Goal: Task Accomplishment & Management: Manage account settings

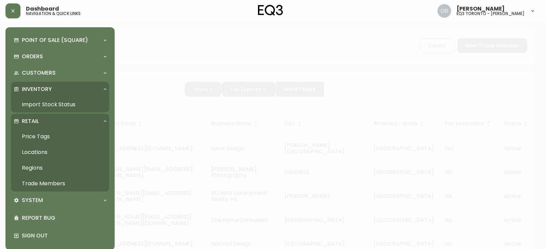
click at [41, 104] on link "Import Stock Status" at bounding box center [60, 105] width 98 height 16
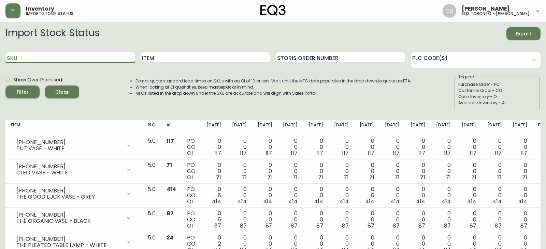
click at [77, 52] on input "SKU" at bounding box center [70, 57] width 130 height 11
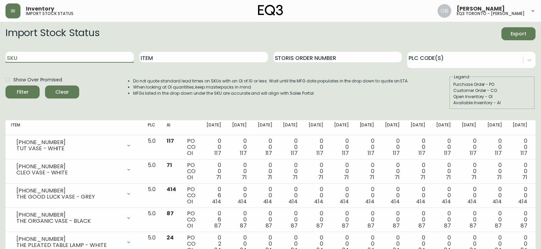
click at [78, 57] on input "SKU" at bounding box center [69, 57] width 128 height 11
paste input "[PHONE_NUMBER]"
type input "[PHONE_NUMBER]"
click at [5, 86] on button "Filter" at bounding box center [22, 92] width 34 height 13
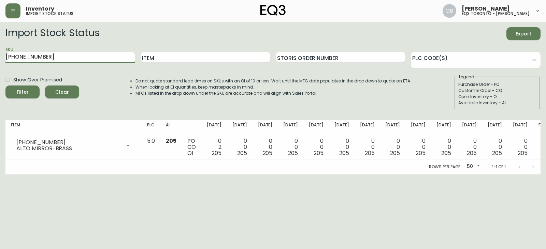
drag, startPoint x: 4, startPoint y: 60, endPoint x: 0, endPoint y: 56, distance: 6.3
click at [0, 56] on main "Import Stock Status Export SKU [PHONE_NUMBER] Item Storis Order Number PLC Code…" at bounding box center [273, 98] width 546 height 153
type input "taaj"
click at [5, 86] on button "Filter" at bounding box center [22, 92] width 34 height 13
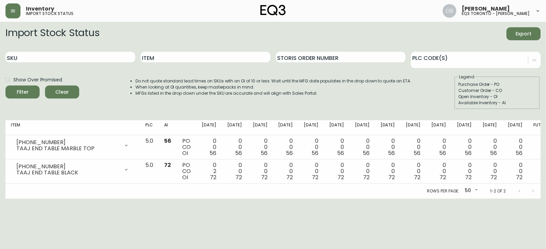
click at [238, 74] on div "Do not quote standard lead times on SKUs with an OI of 10 or less. Wait until t…" at bounding box center [266, 91] width 289 height 35
click at [233, 62] on input "Item" at bounding box center [206, 57] width 130 height 11
type input "oxbow"
click at [5, 86] on button "Filter" at bounding box center [22, 92] width 34 height 13
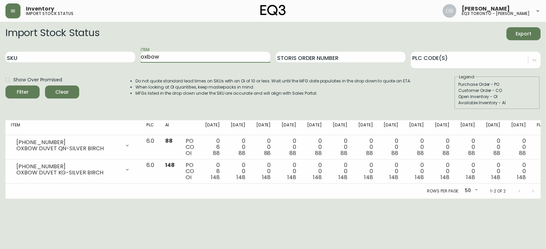
click at [255, 107] on div "Do not quote standard lead times on SKUs with an OI of 10 or less. Wait until t…" at bounding box center [266, 91] width 289 height 35
click at [10, 8] on button "button" at bounding box center [12, 10] width 15 height 15
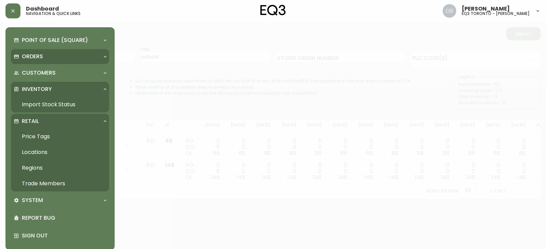
drag, startPoint x: 39, startPoint y: 181, endPoint x: 108, endPoint y: 52, distance: 146.8
click at [40, 181] on link "Trade Members" at bounding box center [60, 184] width 98 height 16
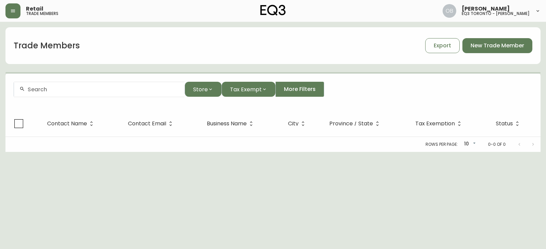
click at [69, 90] on input "text" at bounding box center [103, 89] width 151 height 6
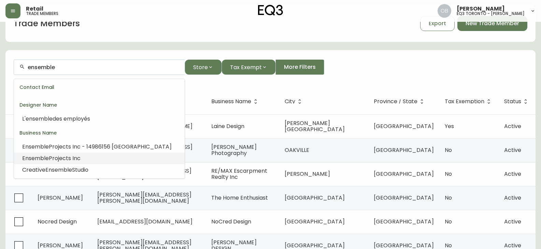
scroll to position [34, 0]
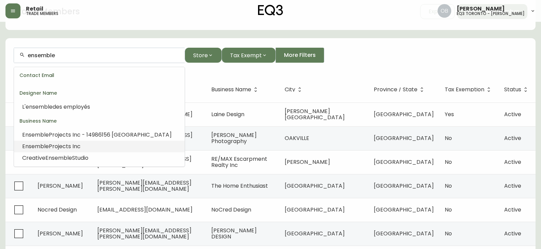
click at [86, 148] on li "Ensemble Projects Inc" at bounding box center [99, 147] width 171 height 12
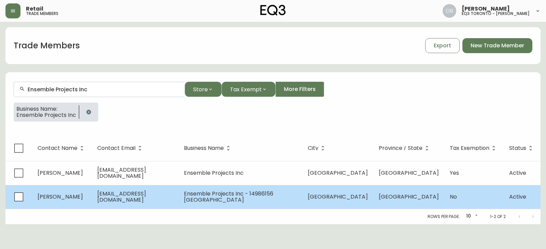
type input "Ensemble Projects Inc"
click at [232, 197] on span "Ensemble Projects Inc - 14986156 [GEOGRAPHIC_DATA]" at bounding box center [228, 197] width 89 height 14
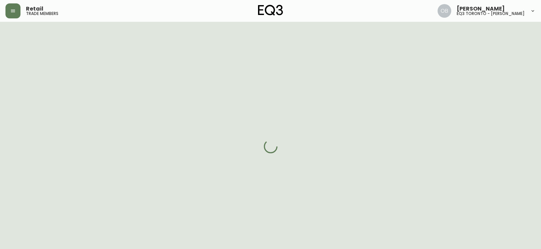
select select "ON"
select select "CA"
select select "CA_EN"
select select "Outreach from a Trade Rep"
select select "Interior Designer"
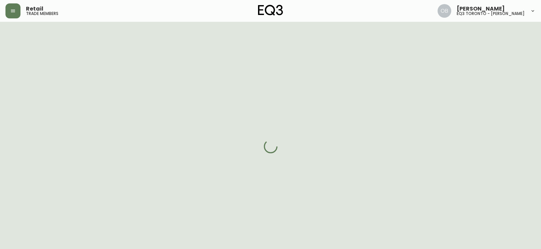
select select "cjw10z96s008u6gs0ccm7hd19"
select select "false"
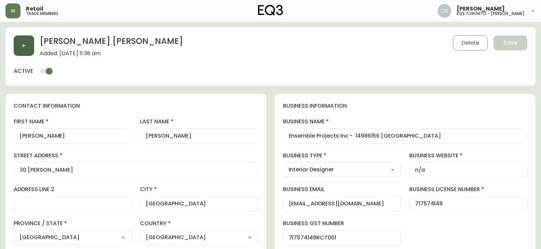
click at [22, 47] on icon "button" at bounding box center [23, 45] width 5 height 5
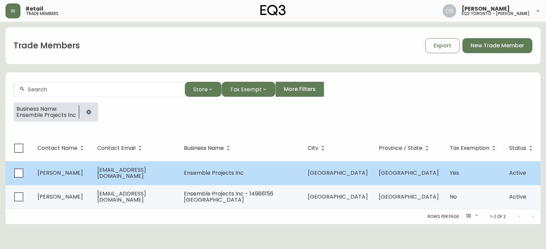
click at [270, 173] on td "Ensemble Projects Inc" at bounding box center [240, 173] width 124 height 24
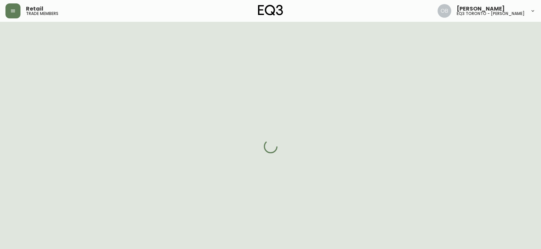
select select "ON"
select select "CA"
select select "CA_EN"
select select "Social Media"
select select "Interior Designer"
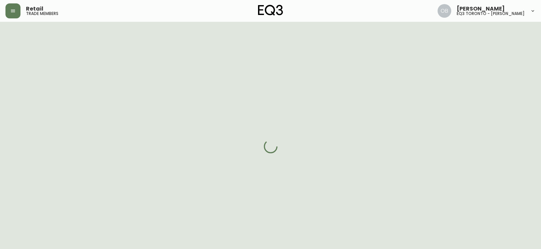
select select "true"
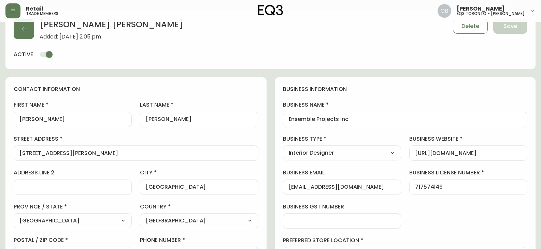
type input "EQ3 [GEOGRAPHIC_DATA]"
select select "cjw10z96p001r6gs00juufhhe"
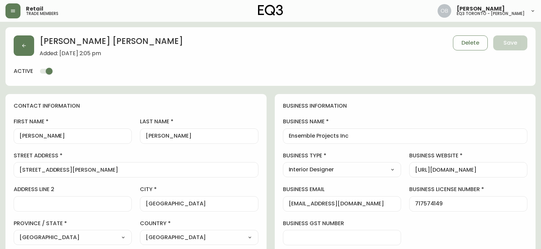
click at [31, 46] on button "button" at bounding box center [24, 45] width 20 height 20
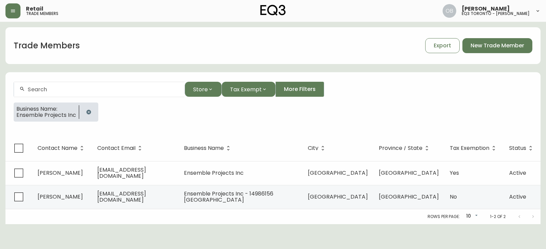
click at [374, 78] on form "Store Tax Exempt More Filters Business Name: Ensemble Projects Inc" at bounding box center [272, 105] width 535 height 62
click at [372, 84] on div "Store Tax Exempt More Filters" at bounding box center [273, 89] width 519 height 15
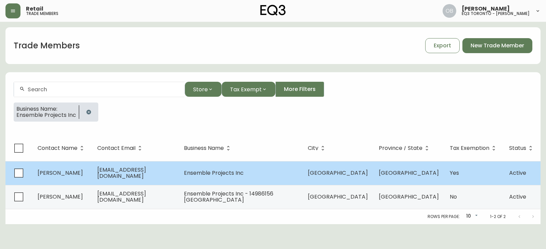
click at [222, 175] on span "Ensemble Projects Inc" at bounding box center [214, 173] width 60 height 8
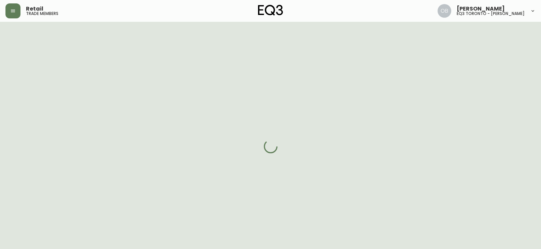
select select "ON"
select select "CA"
select select "CA_EN"
select select "Social Media"
select select "Interior Designer"
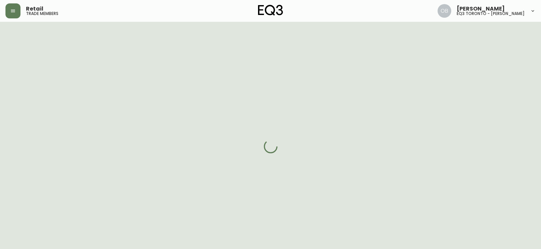
select select "true"
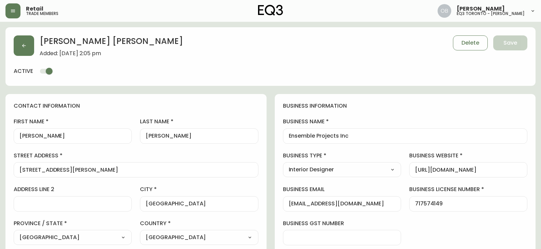
type input "EQ3 [GEOGRAPHIC_DATA]"
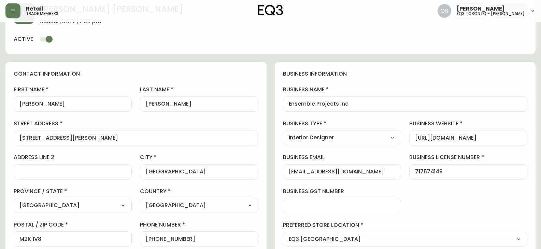
select select "cjw10z96p001r6gs00juufhhe"
